Goal: Information Seeking & Learning: Find specific fact

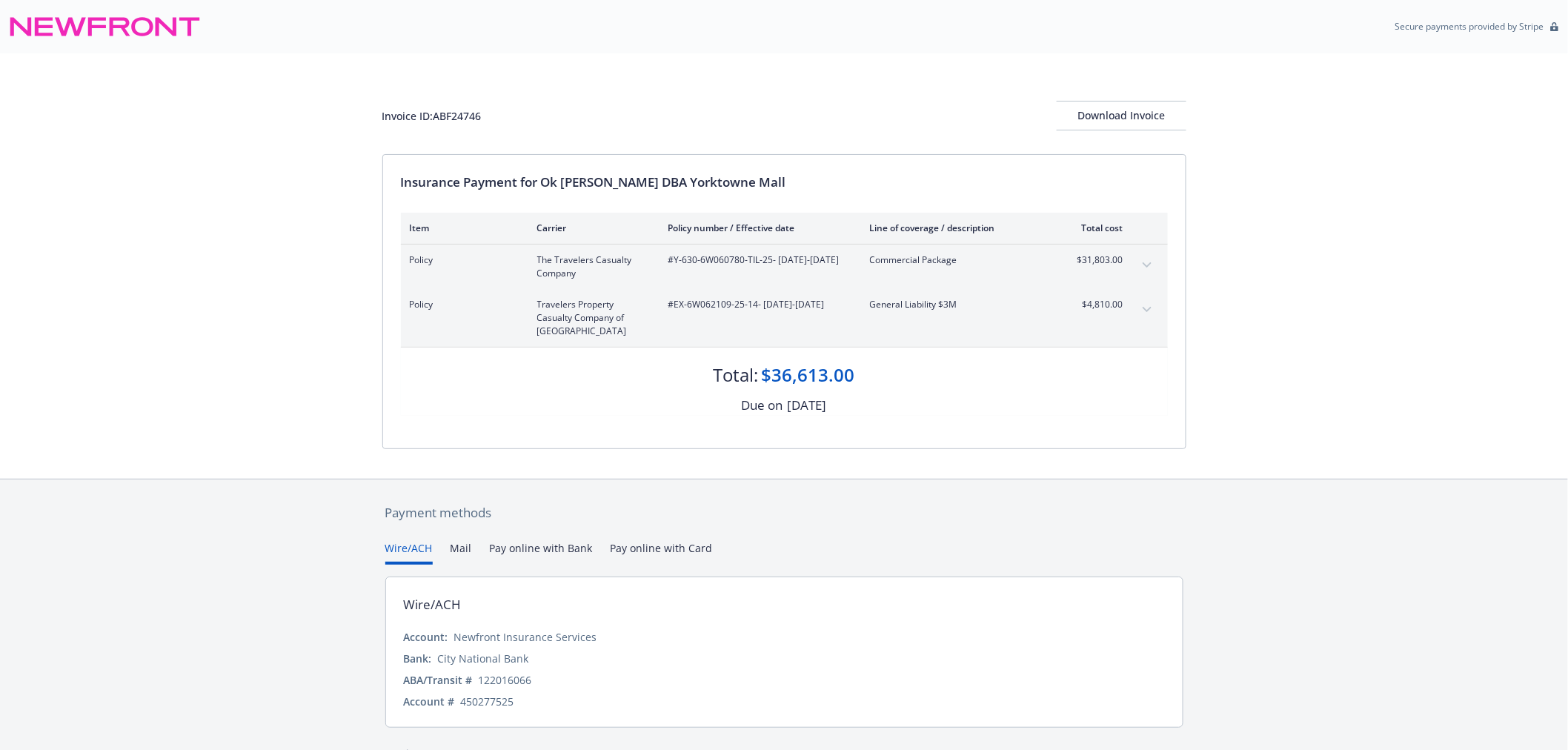
click at [698, 260] on span "#Y-630-6W060780-TIL-25 - 08/01/2025-08/01/2026" at bounding box center [757, 260] width 178 height 13
click at [690, 260] on span "#Y-630-6W060780-TIL-25 - 08/01/2025-08/01/2026" at bounding box center [757, 260] width 178 height 13
click at [684, 258] on span "#Y-630-6W060780-TIL-25 - 08/01/2025-08/01/2026" at bounding box center [757, 260] width 178 height 13
click at [682, 257] on span "#Y-630-6W060780-TIL-25 - 08/01/2025-08/01/2026" at bounding box center [757, 260] width 178 height 13
copy span "630-6W060780"
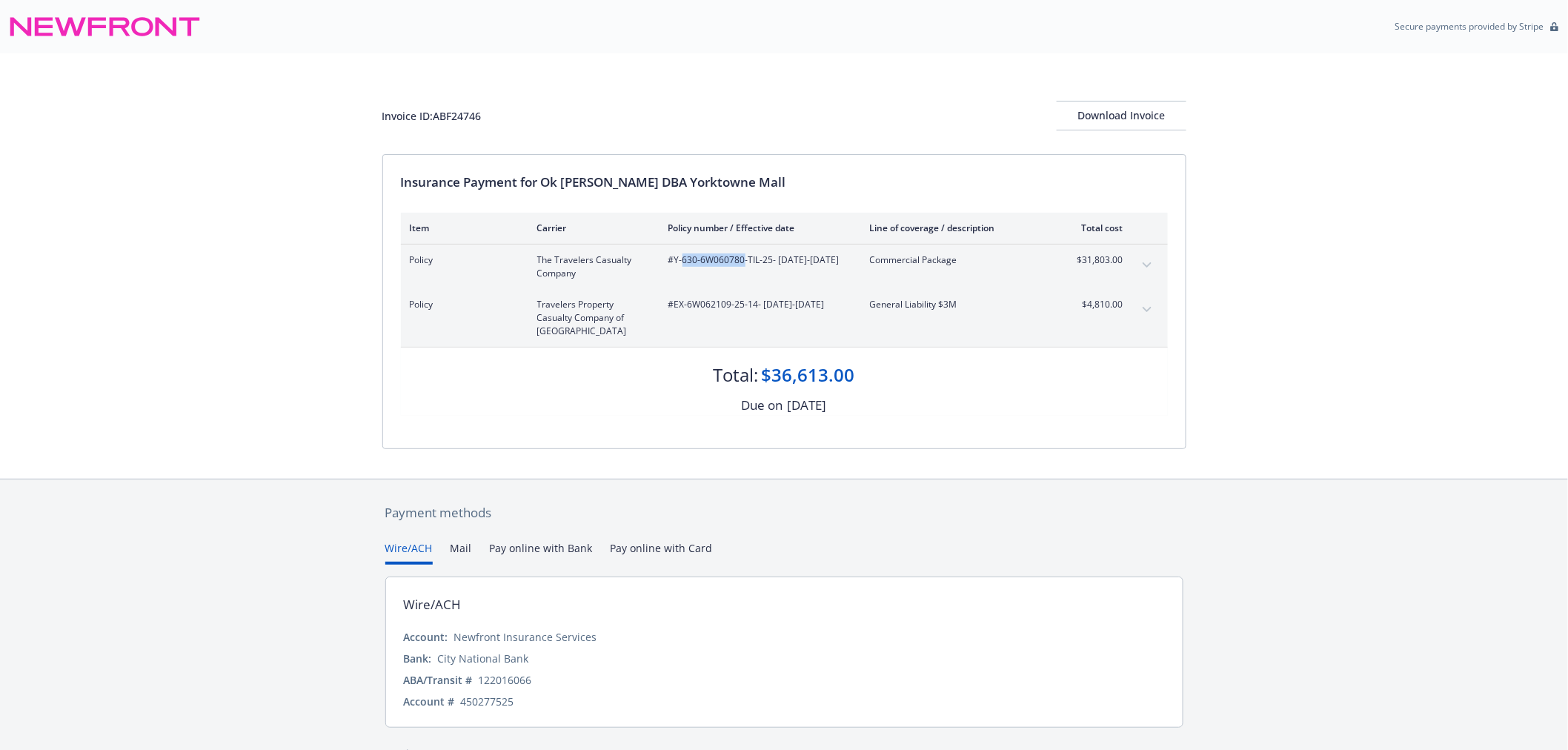
drag, startPoint x: 682, startPoint y: 260, endPoint x: 735, endPoint y: 260, distance: 53.0
click at [735, 260] on span "#Y-630-6W060780-TIL-25 - 08/01/2025-08/01/2026" at bounding box center [757, 260] width 178 height 13
click at [717, 311] on span "#EX-6W062109-25-14 - 08/01/2025-08/01/2026" at bounding box center [757, 304] width 178 height 13
click at [690, 307] on span "#EX-6W062109-25-14 - 08/01/2025-08/01/2026" at bounding box center [757, 304] width 178 height 13
drag, startPoint x: 685, startPoint y: 306, endPoint x: 726, endPoint y: 308, distance: 41.0
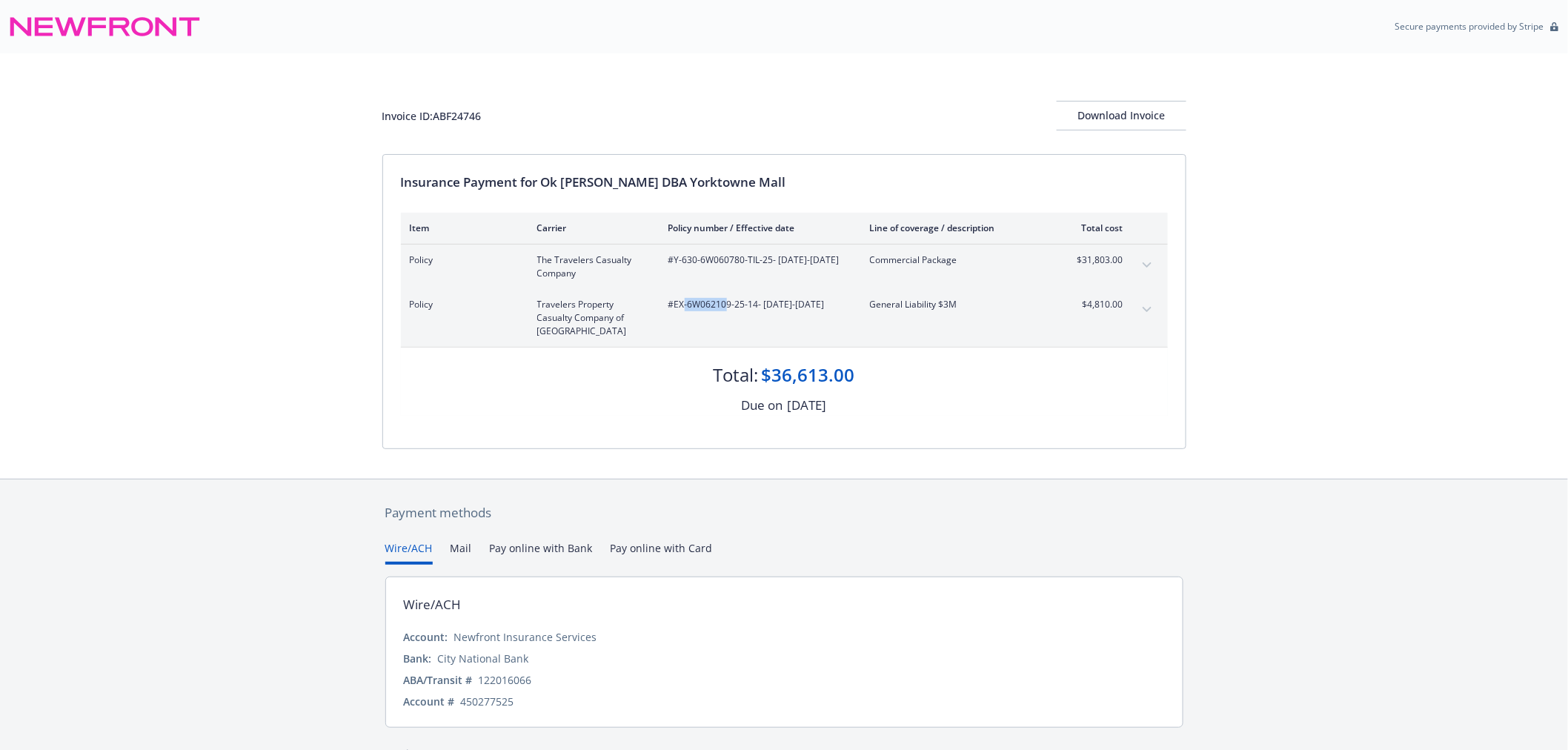
click at [726, 308] on span "#EX-6W062109-25-14 - 08/01/2025-08/01/2026" at bounding box center [757, 304] width 178 height 13
click at [686, 308] on span "#EX-6W062109-25-14 - 08/01/2025-08/01/2026" at bounding box center [757, 304] width 178 height 13
drag, startPoint x: 671, startPoint y: 305, endPoint x: 730, endPoint y: 309, distance: 59.1
click at [730, 309] on span "#EX-6W062109-25-14 - 08/01/2025-08/01/2026" at bounding box center [757, 304] width 178 height 13
copy span "EX-6W062109"
